Goal: Transaction & Acquisition: Purchase product/service

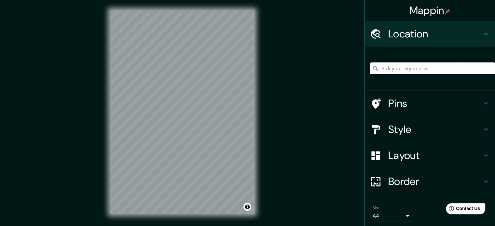
click at [387, 67] on input "Pick your city or area" at bounding box center [432, 68] width 125 height 12
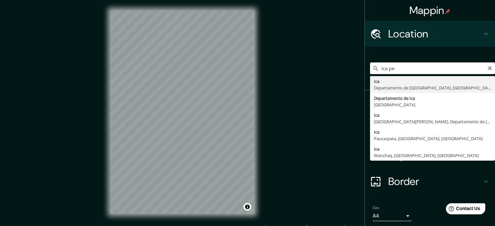
type input "Ica, [GEOGRAPHIC_DATA], [GEOGRAPHIC_DATA]"
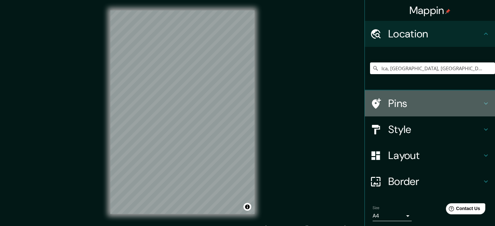
click at [429, 96] on div "Pins" at bounding box center [430, 103] width 130 height 26
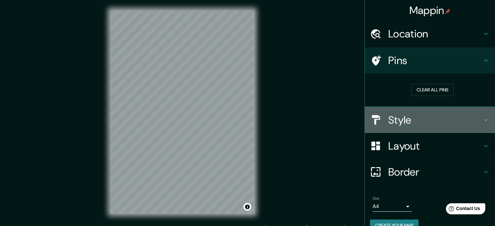
click at [415, 122] on h4 "Style" at bounding box center [435, 120] width 94 height 13
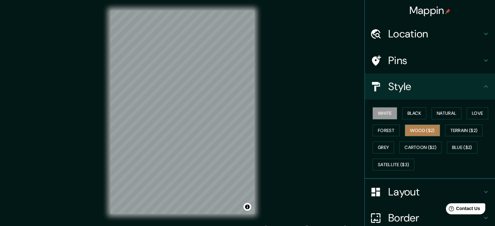
click at [419, 127] on button "Wood ($2)" at bounding box center [422, 131] width 35 height 12
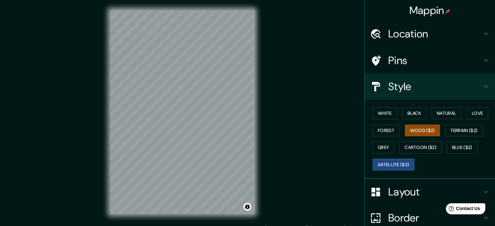
click at [387, 166] on button "Satellite ($3)" at bounding box center [394, 165] width 42 height 12
click at [266, 106] on div "Mappin Location [GEOGRAPHIC_DATA], [GEOGRAPHIC_DATA], [GEOGRAPHIC_DATA] Pins St…" at bounding box center [247, 117] width 495 height 235
click at [256, 173] on div "© Mapbox © OpenStreetMap Improve this map © Maxar" at bounding box center [182, 112] width 165 height 225
click at [411, 131] on button "Wood ($2)" at bounding box center [422, 131] width 35 height 12
click at [402, 115] on button "Black" at bounding box center [414, 113] width 24 height 12
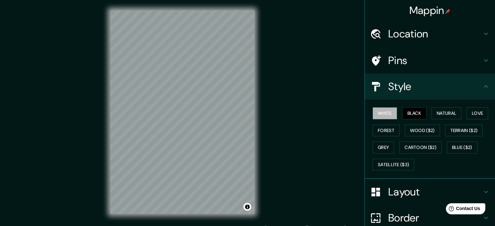
click at [378, 114] on button "White" at bounding box center [385, 113] width 24 height 12
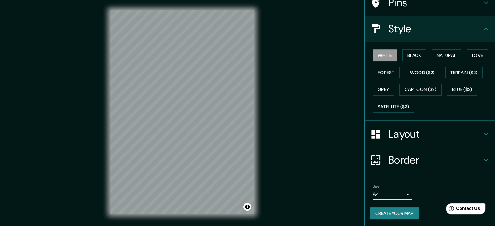
click at [421, 134] on h4 "Layout" at bounding box center [435, 134] width 94 height 13
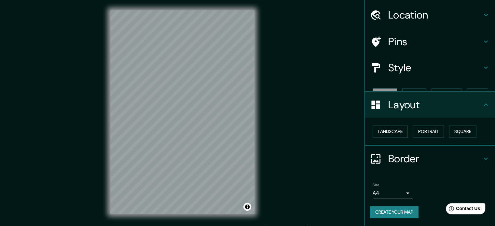
scroll to position [7, 0]
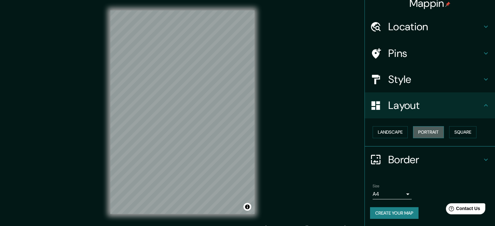
click at [420, 130] on button "Portrait" at bounding box center [428, 132] width 31 height 12
click at [370, 131] on div "Landscape [GEOGRAPHIC_DATA]" at bounding box center [432, 132] width 125 height 17
click at [373, 131] on button "Landscape" at bounding box center [390, 132] width 35 height 12
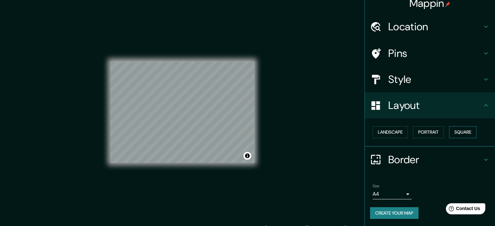
click at [456, 131] on button "Square" at bounding box center [462, 132] width 27 height 12
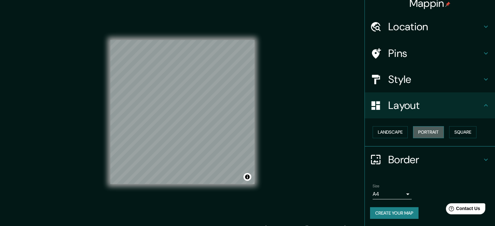
click at [434, 133] on button "Portrait" at bounding box center [428, 132] width 31 height 12
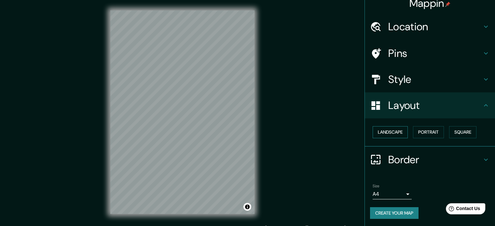
click at [383, 136] on button "Landscape" at bounding box center [390, 132] width 35 height 12
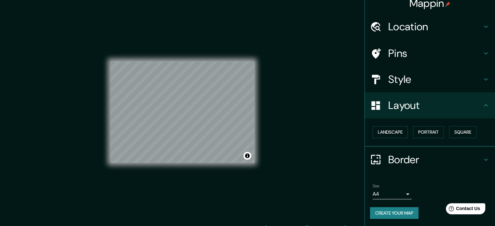
scroll to position [0, 0]
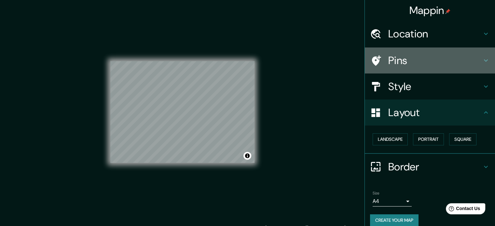
click at [440, 62] on h4 "Pins" at bounding box center [435, 60] width 94 height 13
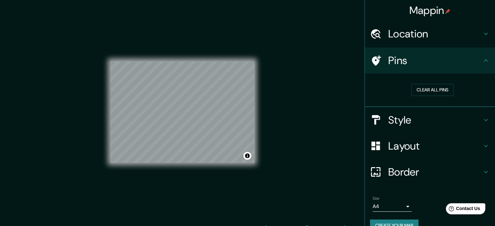
click at [415, 114] on h4 "Style" at bounding box center [435, 120] width 94 height 13
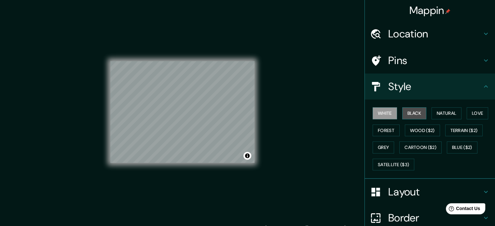
click at [411, 115] on button "Black" at bounding box center [414, 113] width 24 height 12
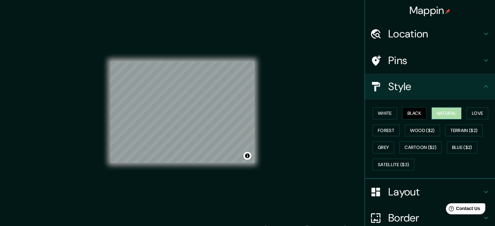
click at [436, 112] on button "Natural" at bounding box center [447, 113] width 30 height 12
click at [463, 112] on div "White Black Natural Love Forest Wood ($2) Terrain ($2) Grey Cartoon ($2) Blue (…" at bounding box center [432, 139] width 125 height 68
click at [475, 109] on button "Love" at bounding box center [477, 113] width 21 height 12
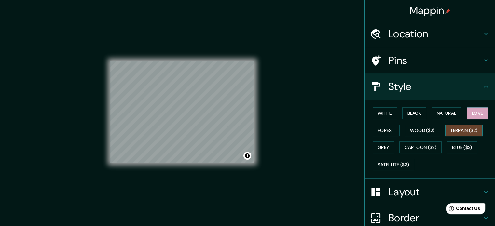
click at [469, 125] on button "Terrain ($2)" at bounding box center [464, 131] width 38 height 12
click at [426, 130] on button "Wood ($2)" at bounding box center [422, 131] width 35 height 12
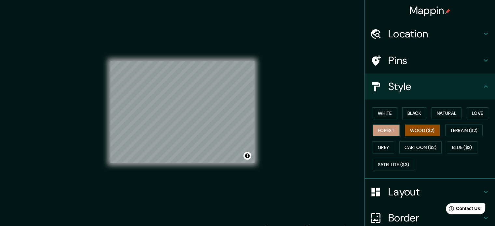
click at [389, 131] on button "Forest" at bounding box center [386, 131] width 27 height 12
click at [385, 145] on button "Grey" at bounding box center [383, 148] width 21 height 12
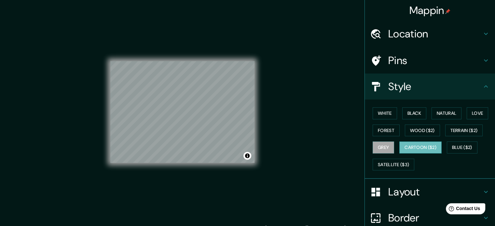
click at [412, 146] on button "Cartoon ($2)" at bounding box center [420, 148] width 42 height 12
click at [451, 143] on button "Blue ($2)" at bounding box center [462, 148] width 31 height 12
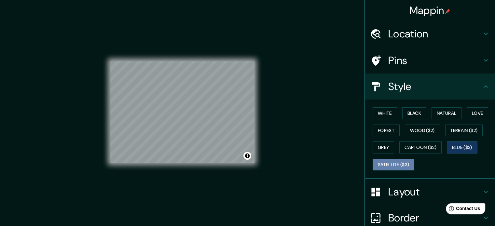
click at [399, 164] on button "Satellite ($3)" at bounding box center [394, 165] width 42 height 12
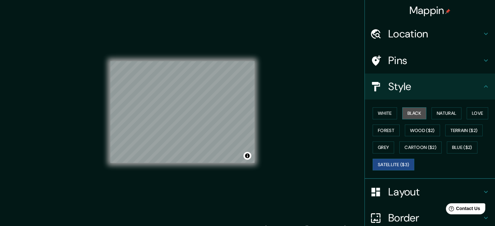
click at [411, 116] on button "Black" at bounding box center [414, 113] width 24 height 12
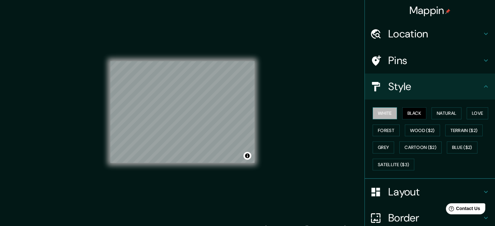
click at [375, 114] on button "White" at bounding box center [385, 113] width 24 height 12
click at [147, 96] on div at bounding box center [149, 94] width 5 height 5
click at [404, 111] on button "Black" at bounding box center [414, 113] width 24 height 12
click at [440, 117] on button "Natural" at bounding box center [447, 113] width 30 height 12
click at [221, 121] on div "© Mapbox © OpenStreetMap Improve this map" at bounding box center [182, 112] width 165 height 225
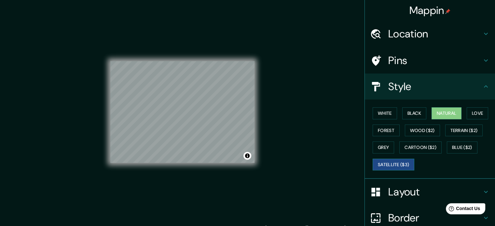
click at [383, 162] on button "Satellite ($3)" at bounding box center [394, 165] width 42 height 12
click at [427, 145] on button "Cartoon ($2)" at bounding box center [420, 148] width 42 height 12
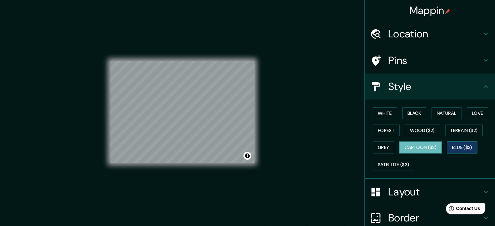
click at [458, 146] on button "Blue ($2)" at bounding box center [462, 148] width 31 height 12
click at [458, 133] on button "Terrain ($2)" at bounding box center [464, 131] width 38 height 12
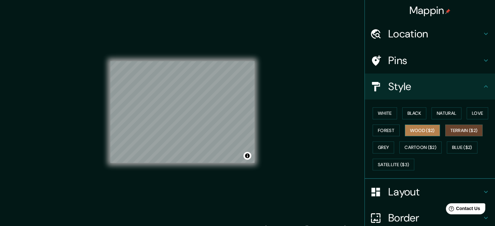
click at [420, 127] on button "Wood ($2)" at bounding box center [422, 131] width 35 height 12
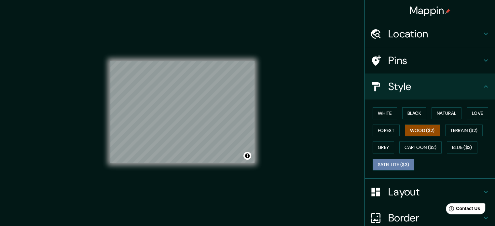
click at [406, 161] on button "Satellite ($3)" at bounding box center [394, 165] width 42 height 12
click at [235, 95] on div at bounding box center [235, 92] width 5 height 5
click at [234, 90] on div at bounding box center [234, 89] width 5 height 5
click at [200, 116] on div at bounding box center [200, 115] width 5 height 5
click at [196, 113] on div at bounding box center [198, 115] width 5 height 5
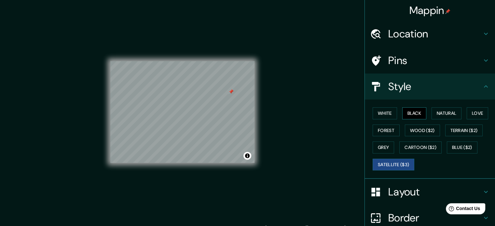
click at [408, 113] on button "Black" at bounding box center [414, 113] width 24 height 12
click at [438, 114] on button "Natural" at bounding box center [447, 113] width 30 height 12
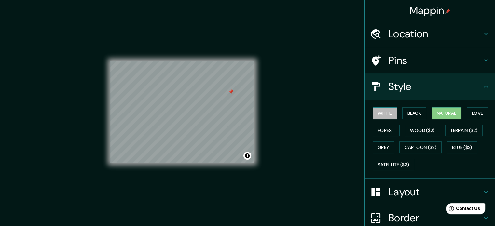
click at [374, 111] on button "White" at bounding box center [385, 113] width 24 height 12
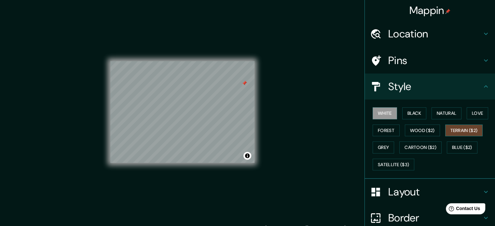
click at [454, 132] on button "Terrain ($2)" at bounding box center [464, 131] width 38 height 12
click at [382, 133] on button "Forest" at bounding box center [386, 131] width 27 height 12
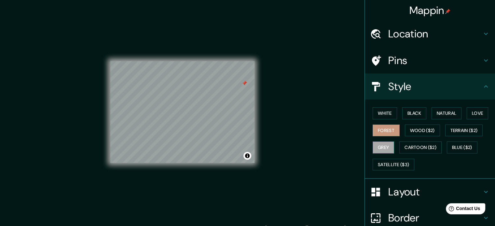
click at [381, 144] on button "Grey" at bounding box center [383, 148] width 21 height 12
click at [401, 145] on button "Cartoon ($2)" at bounding box center [420, 148] width 42 height 12
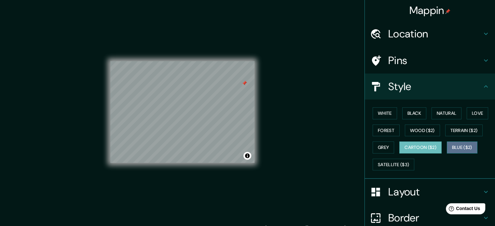
click at [459, 148] on button "Blue ($2)" at bounding box center [462, 148] width 31 height 12
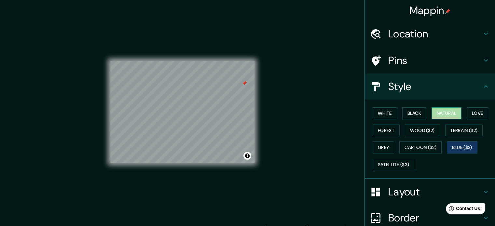
click at [442, 116] on button "Natural" at bounding box center [447, 113] width 30 height 12
click at [421, 114] on button "Black" at bounding box center [414, 113] width 24 height 12
click at [394, 113] on div "White Black Natural Love Forest Wood ($2) Terrain ($2) Grey Cartoon ($2) Blue (…" at bounding box center [432, 139] width 125 height 68
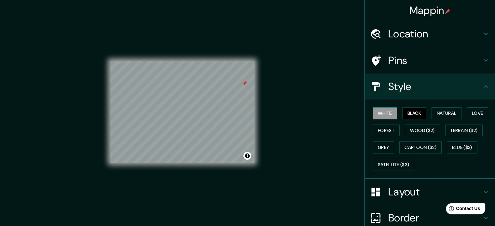
click at [385, 114] on button "White" at bounding box center [385, 113] width 24 height 12
click at [418, 145] on button "Cartoon ($2)" at bounding box center [420, 148] width 42 height 12
